Goal: Transaction & Acquisition: Obtain resource

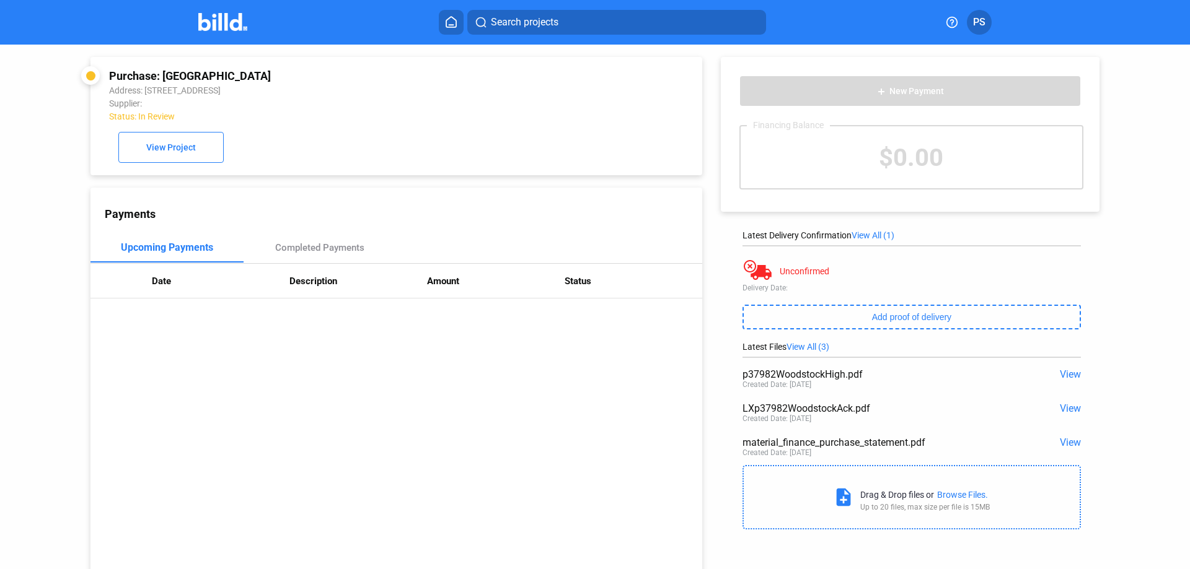
click at [225, 13] on img at bounding box center [222, 22] width 49 height 18
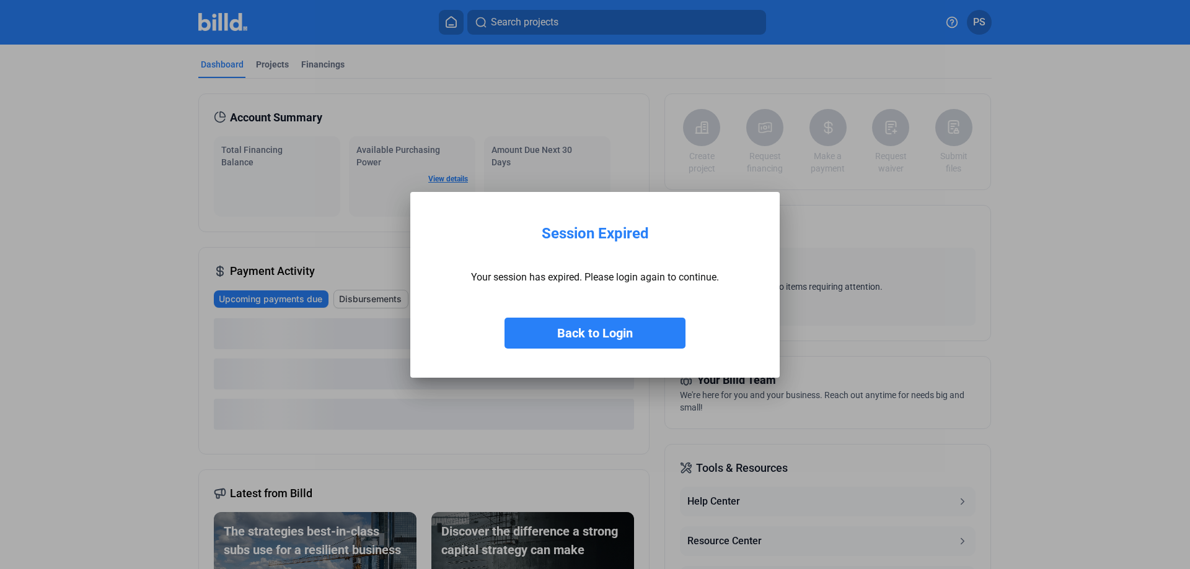
click at [586, 334] on button "Back to Login" at bounding box center [594, 333] width 181 height 31
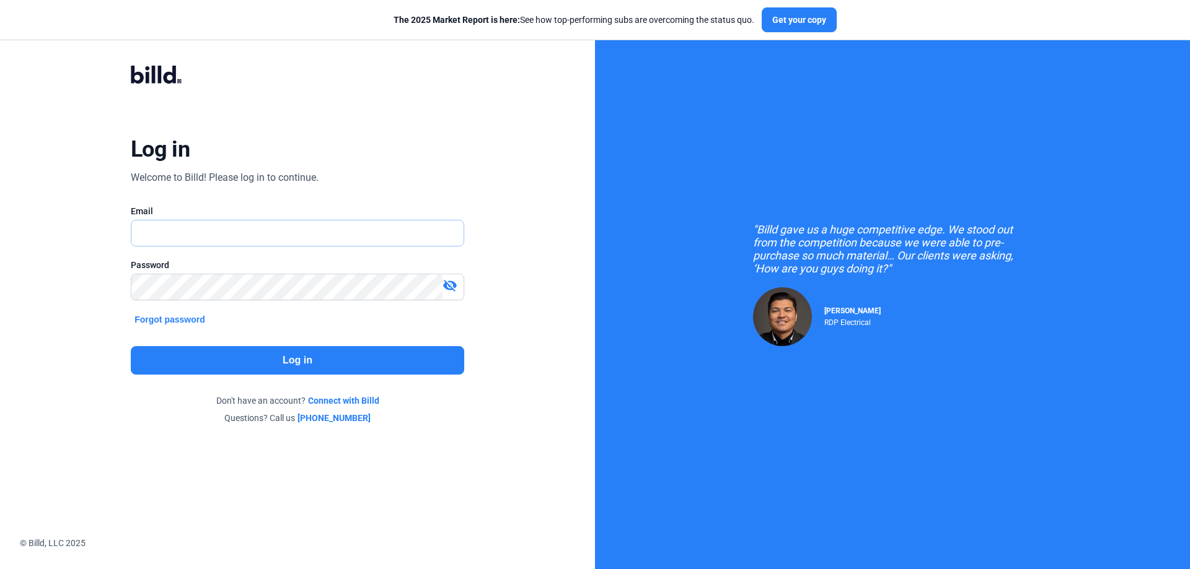
type input "[PERSON_NAME][EMAIL_ADDRESS][DOMAIN_NAME]"
click at [335, 361] on button "Log in" at bounding box center [297, 360] width 333 height 29
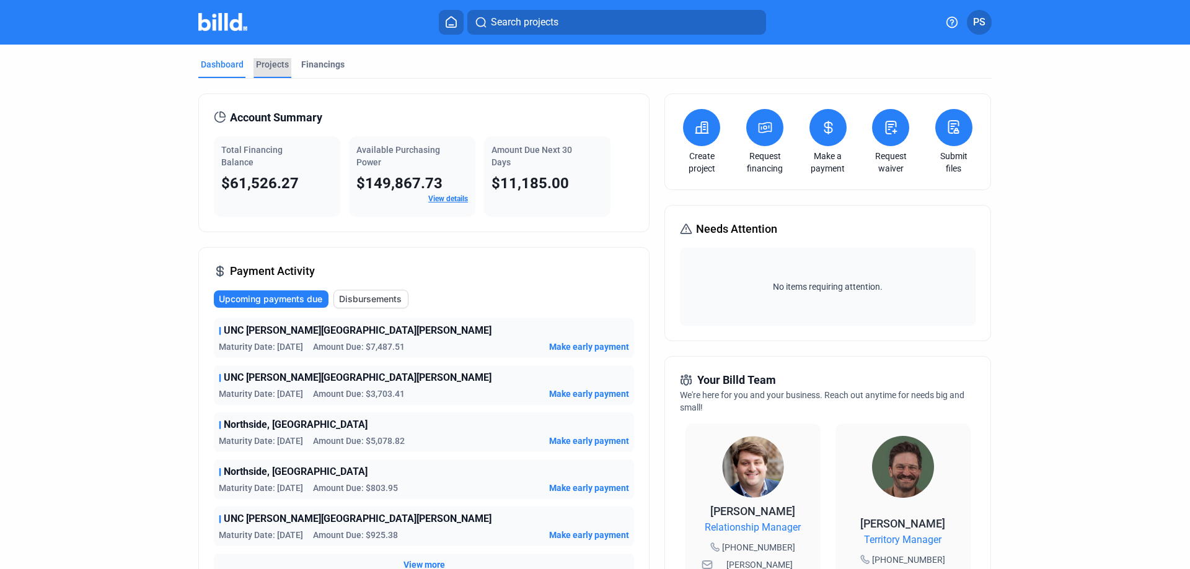
click at [275, 63] on div "Projects" at bounding box center [272, 64] width 33 height 12
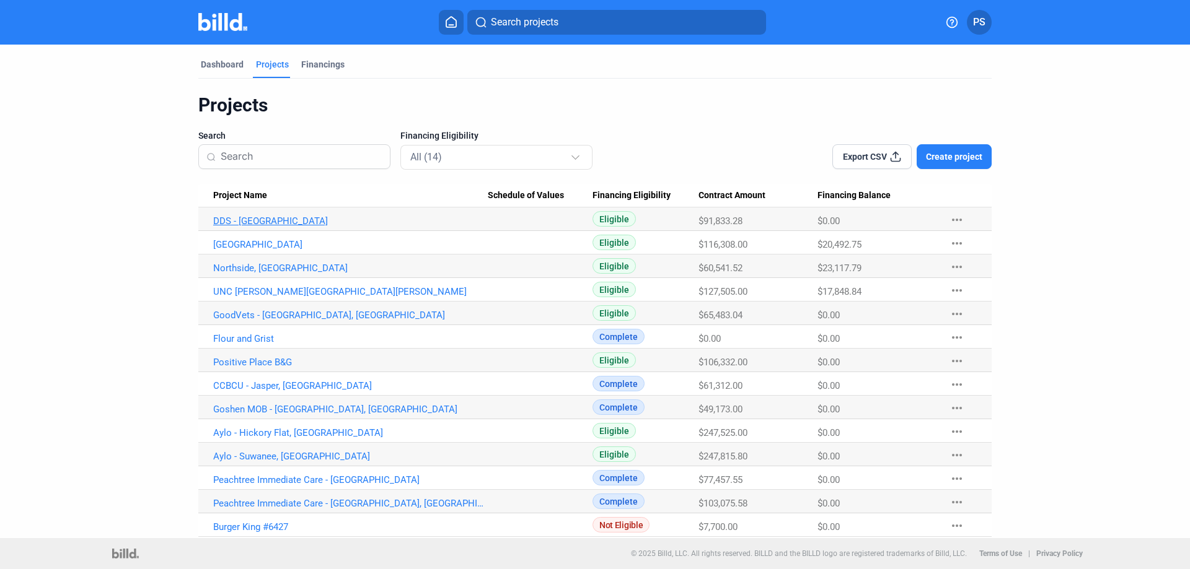
click at [227, 222] on link "DDS - [GEOGRAPHIC_DATA]" at bounding box center [350, 221] width 275 height 11
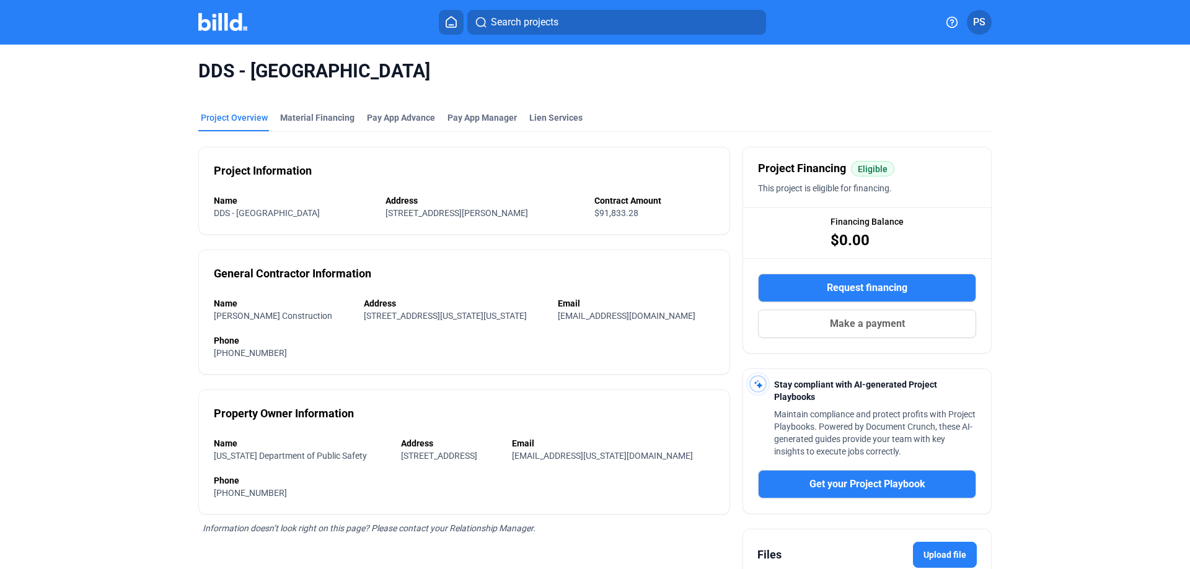
click at [873, 289] on span "Request financing" at bounding box center [867, 288] width 81 height 15
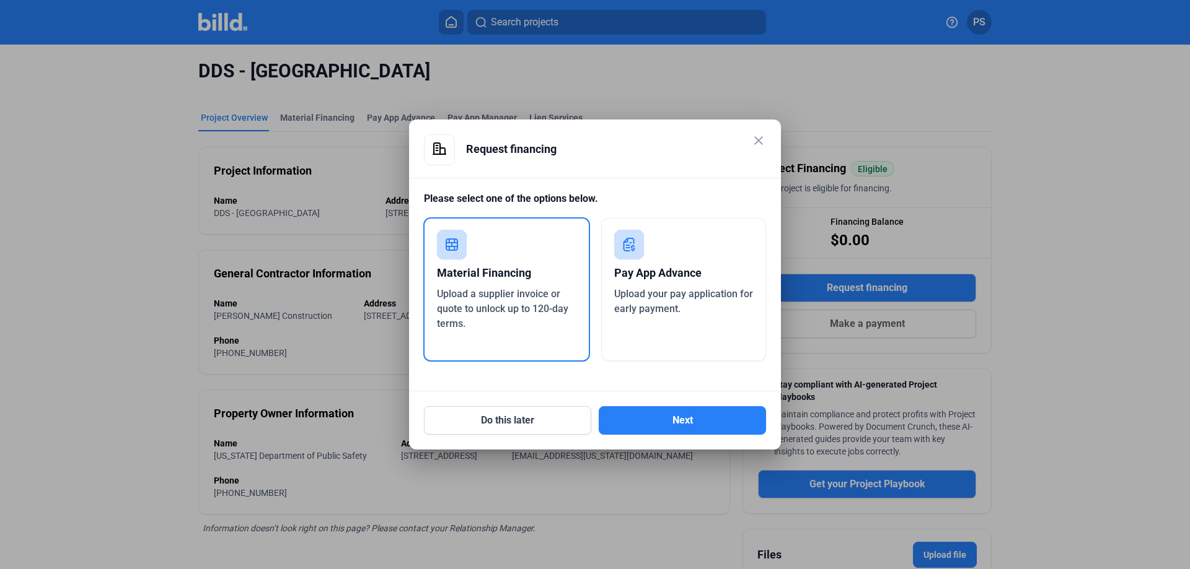
click at [517, 294] on span "Upload a supplier invoice or quote to unlock up to 120-day terms." at bounding box center [502, 309] width 131 height 42
click at [680, 423] on button "Next" at bounding box center [682, 421] width 167 height 29
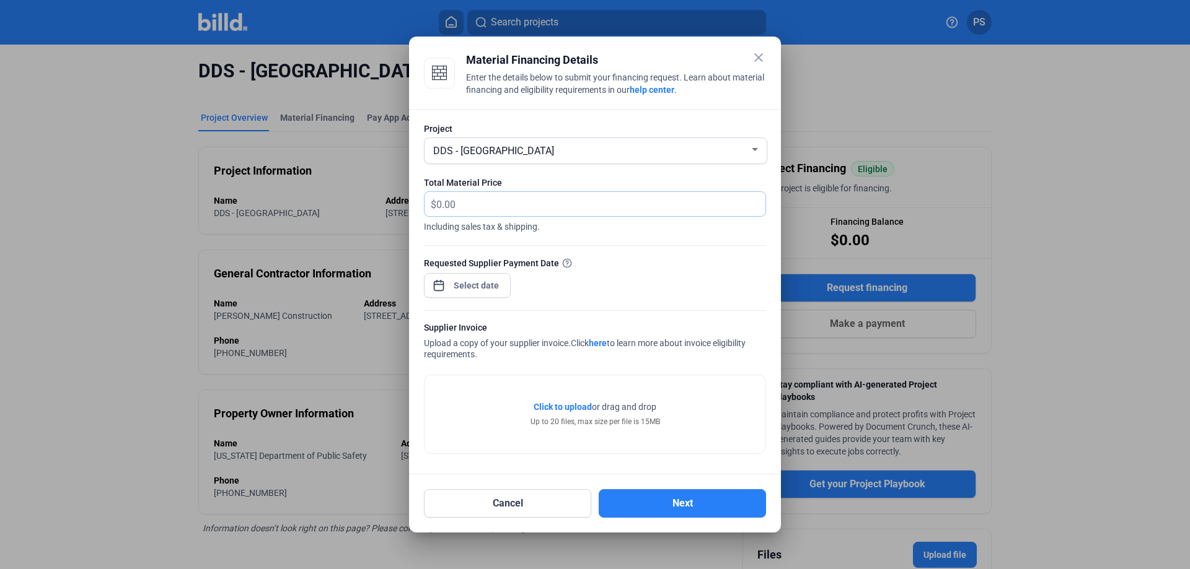
click at [626, 204] on input "text" at bounding box center [593, 204] width 315 height 24
click at [555, 196] on input "text" at bounding box center [593, 204] width 315 height 24
type input "3,502.13"
click at [488, 288] on div "close Material Financing Details Enter the details below to submit your financi…" at bounding box center [595, 284] width 1190 height 569
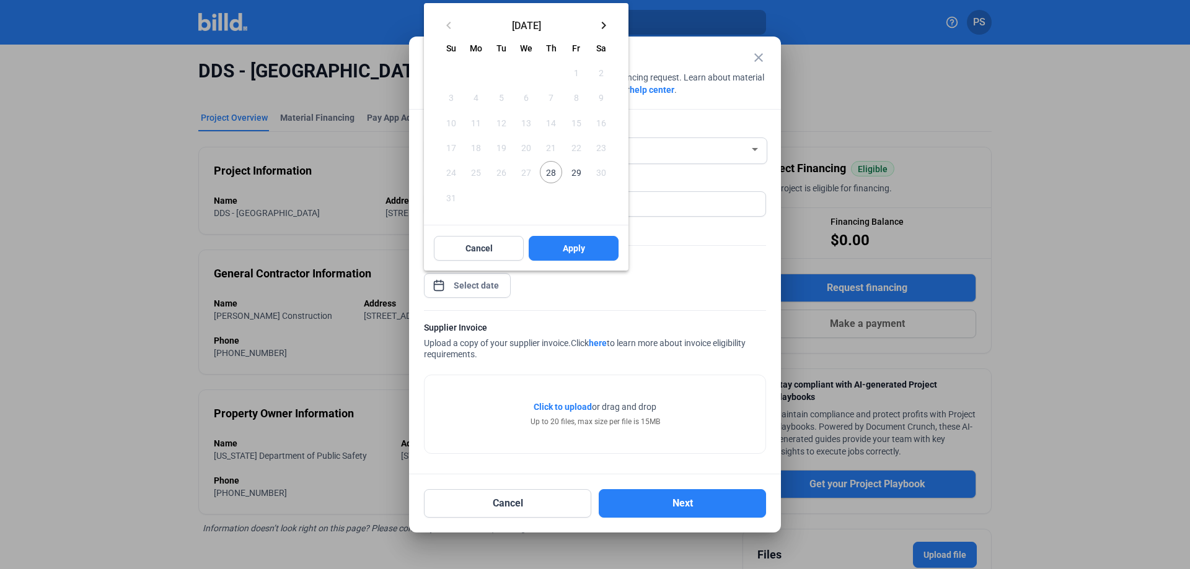
click at [553, 170] on span "28" at bounding box center [551, 172] width 22 height 22
click at [579, 247] on span "Apply" at bounding box center [574, 248] width 22 height 12
type input "[DATE]"
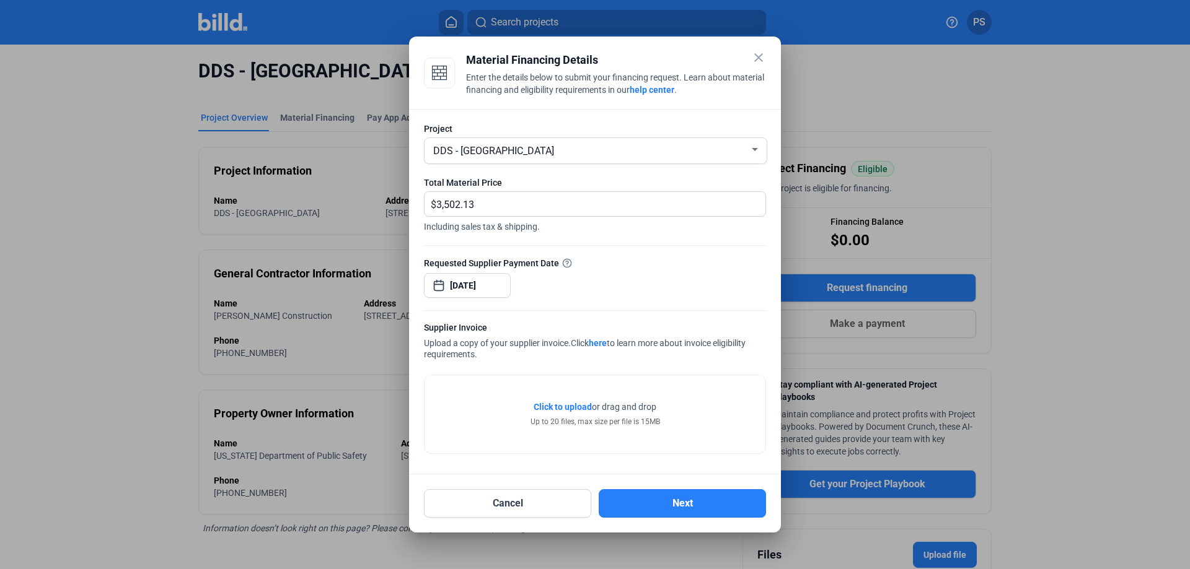
click at [557, 409] on span "Click to upload" at bounding box center [563, 407] width 58 height 10
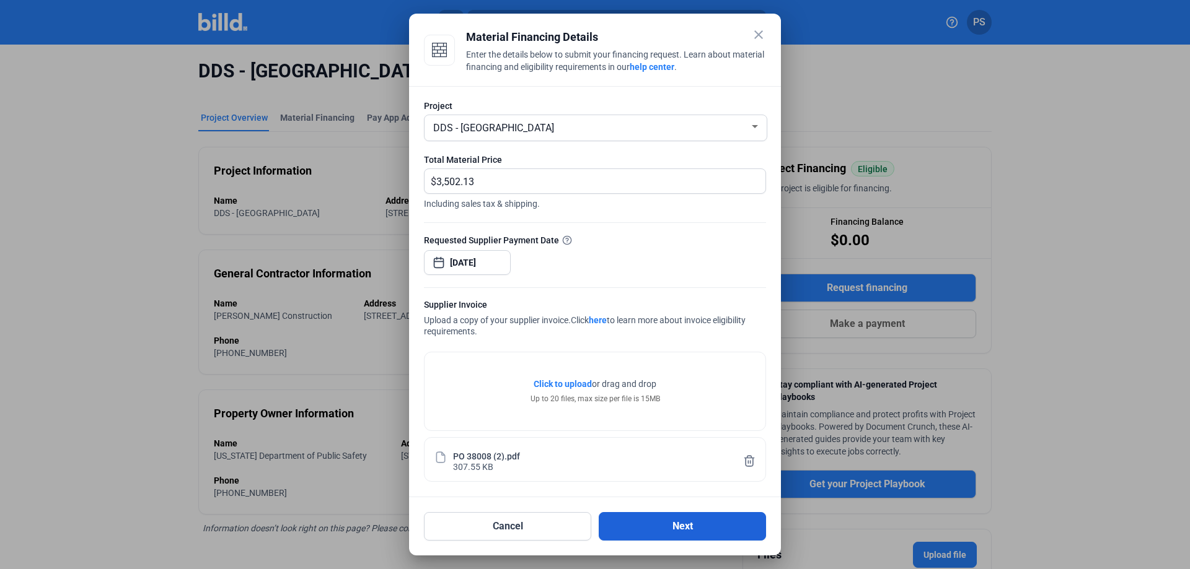
click at [685, 524] on button "Next" at bounding box center [682, 526] width 167 height 29
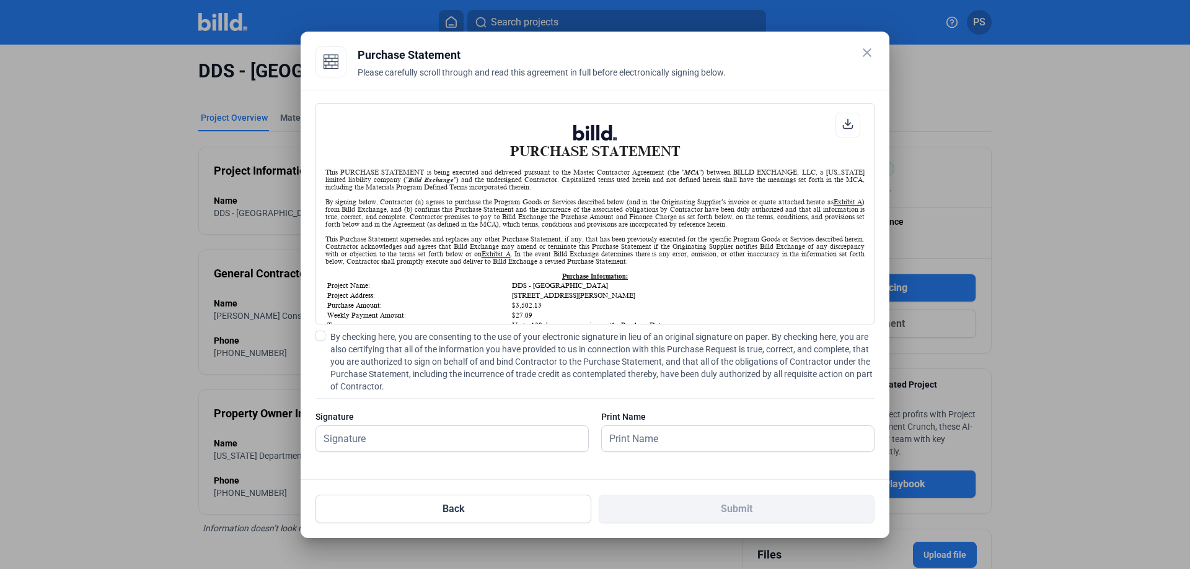
scroll to position [1, 0]
click at [315, 333] on div "PURCHASE STATEMENT This PURCHASE STATEMENT is being executed and delivered purs…" at bounding box center [595, 285] width 589 height 390
click at [320, 333] on span at bounding box center [320, 336] width 10 height 10
click at [0, 0] on input "By checking here, you are consenting to the use of your electronic signature in…" at bounding box center [0, 0] width 0 height 0
click at [395, 436] on input "text" at bounding box center [452, 438] width 272 height 25
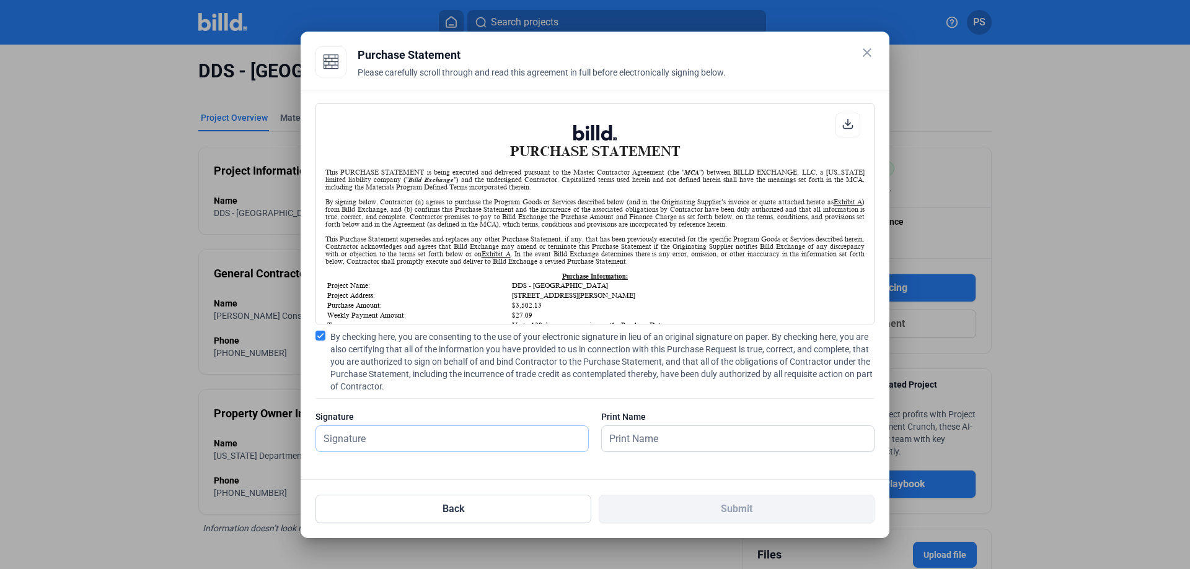
type input "[PERSON_NAME]"
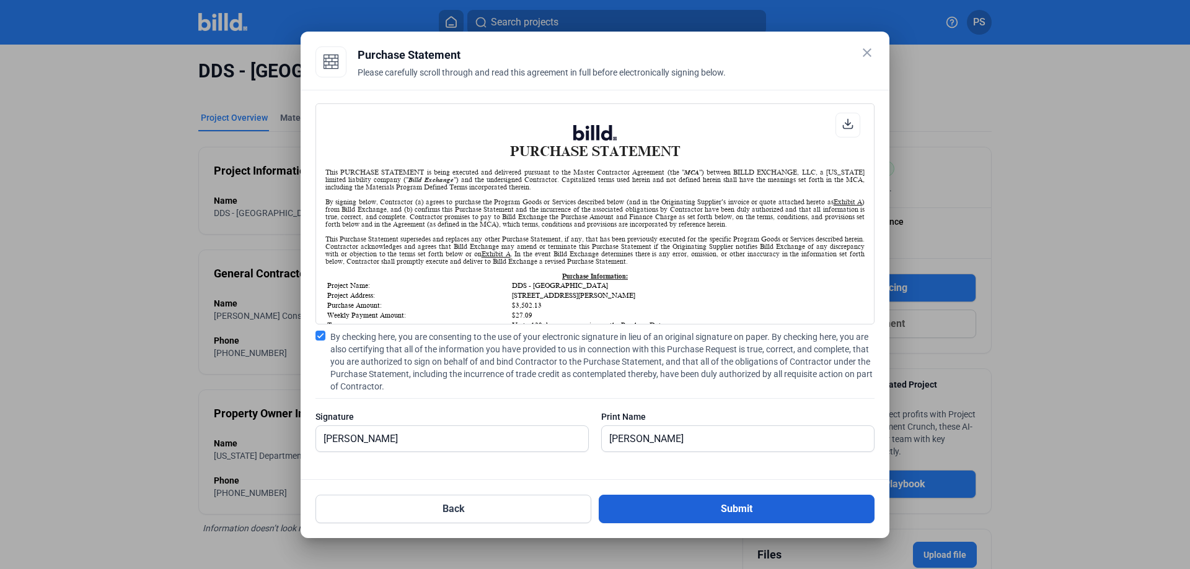
click at [714, 511] on button "Submit" at bounding box center [737, 509] width 276 height 29
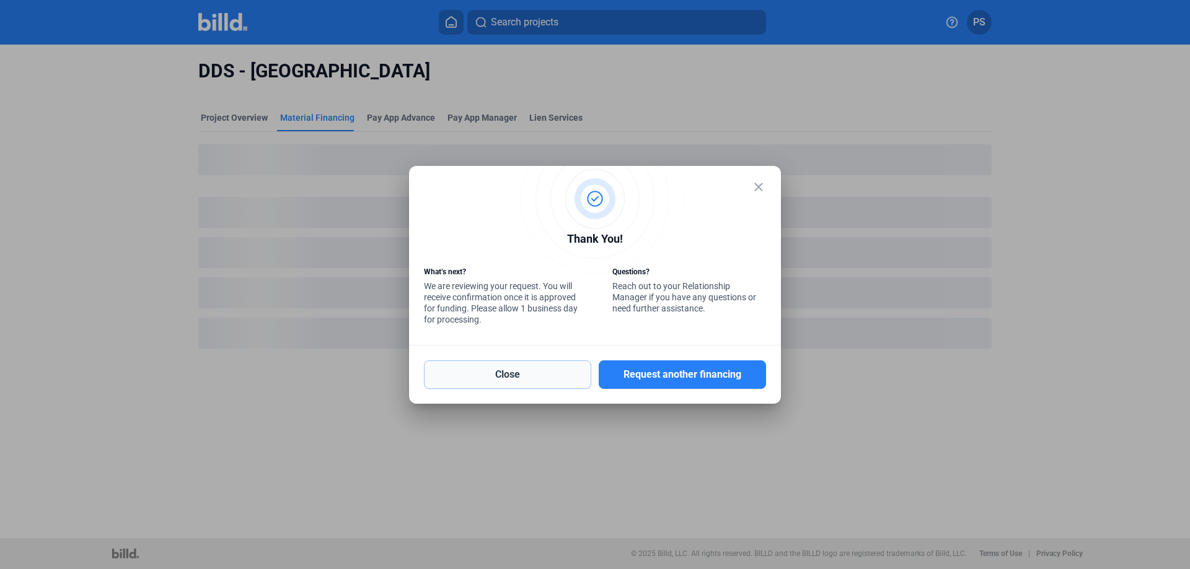
click at [544, 374] on button "Close" at bounding box center [507, 375] width 167 height 29
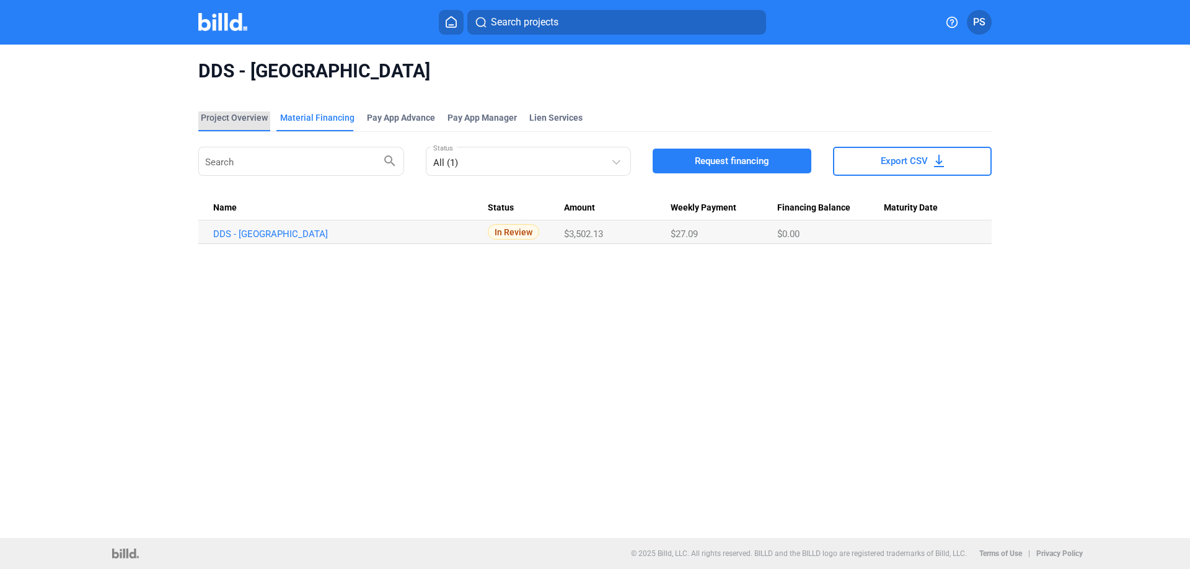
click at [237, 121] on div "Project Overview" at bounding box center [234, 118] width 67 height 12
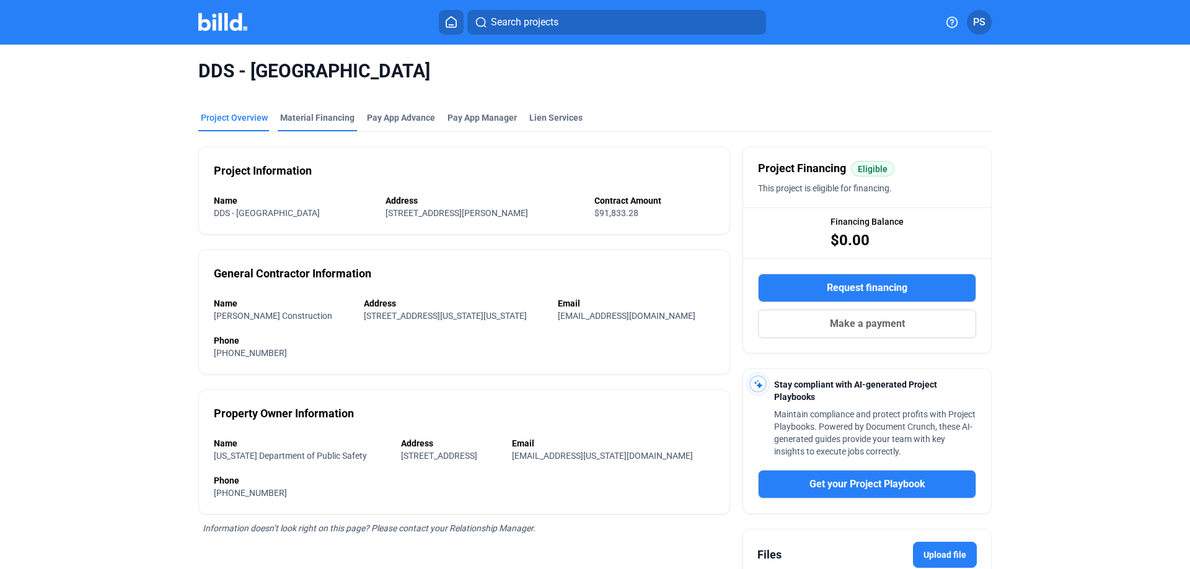
click at [316, 115] on div "Material Financing" at bounding box center [317, 118] width 74 height 12
